Goal: Ask a question

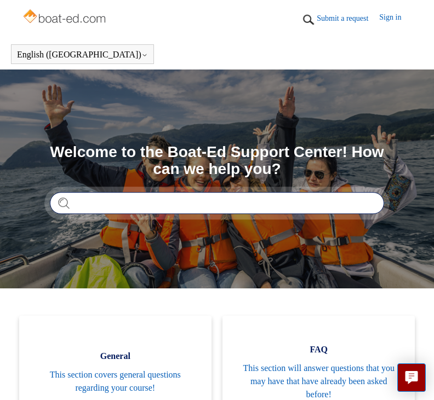
click at [81, 205] on input "Search" at bounding box center [217, 203] width 334 height 22
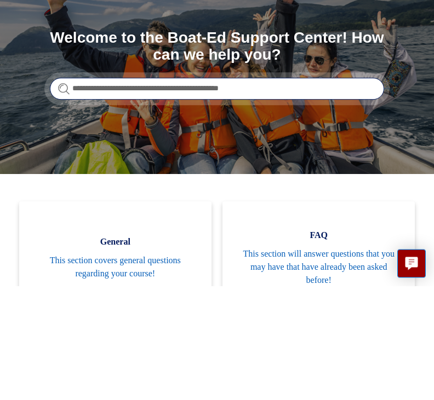
type input "**********"
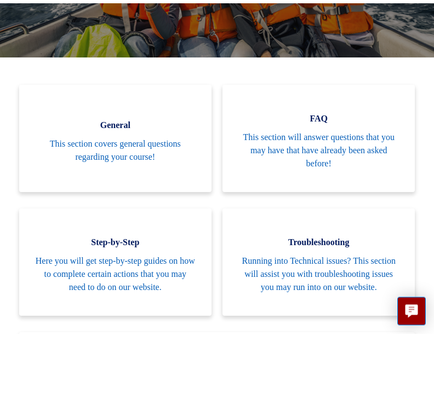
scroll to position [135, 0]
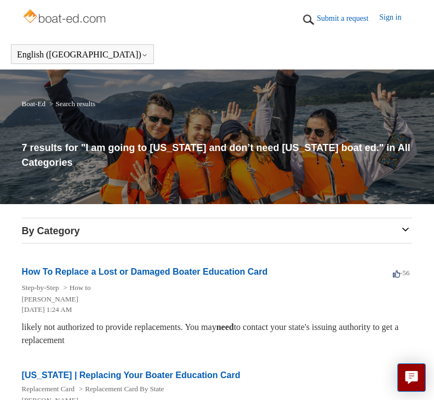
click at [36, 107] on link "Boat-Ed" at bounding box center [34, 104] width 24 height 8
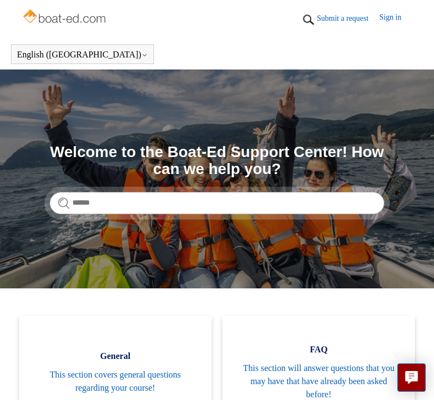
click at [64, 19] on img at bounding box center [65, 18] width 87 height 22
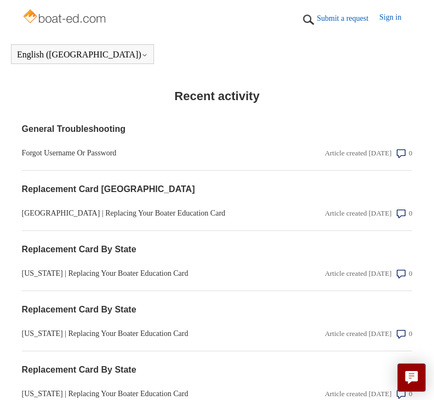
scroll to position [1283, 0]
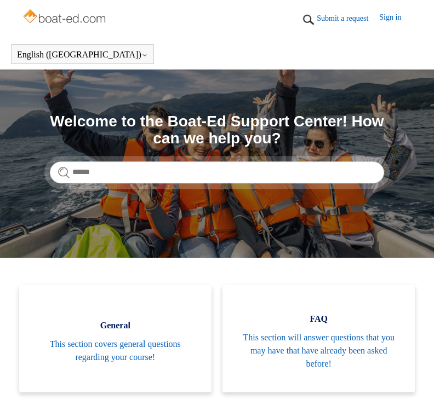
scroll to position [1339, 0]
